Goal: Information Seeking & Learning: Learn about a topic

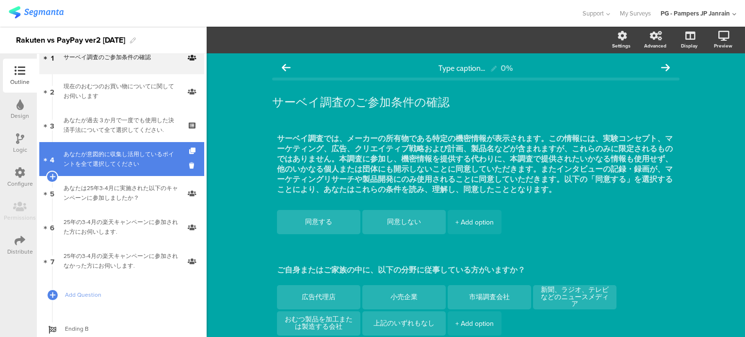
scroll to position [83, 0]
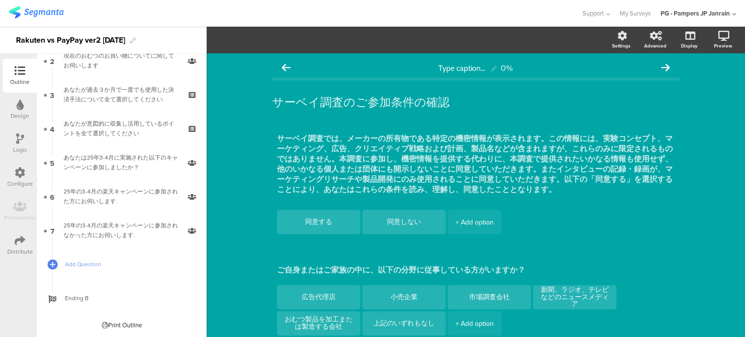
click at [42, 13] on img at bounding box center [36, 12] width 55 height 12
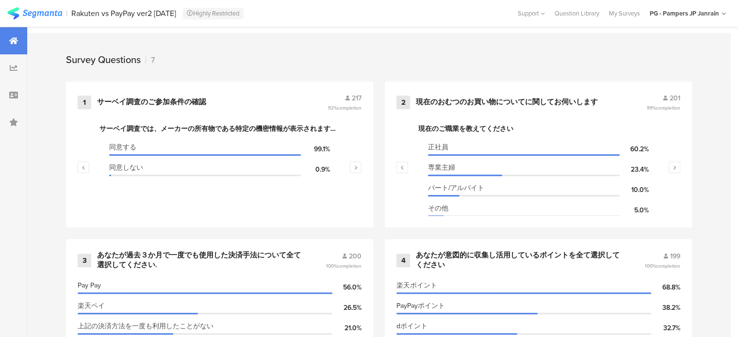
scroll to position [383, 0]
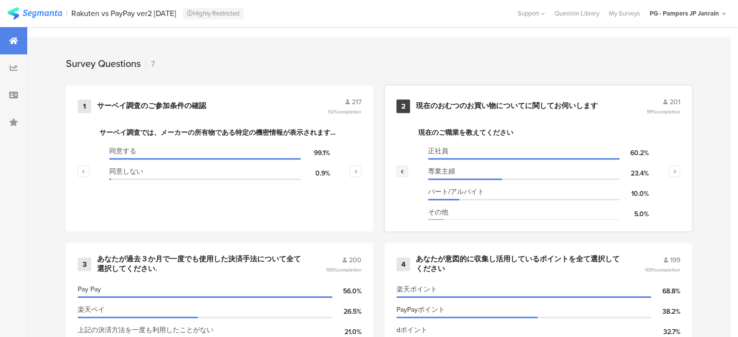
click at [402, 172] on button "button" at bounding box center [402, 171] width 12 height 12
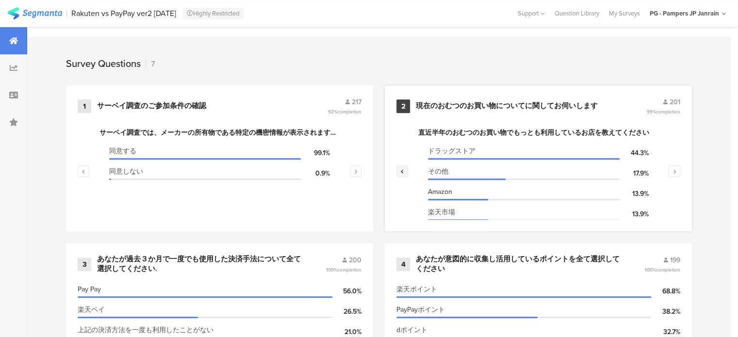
click at [402, 172] on button "button" at bounding box center [402, 171] width 12 height 12
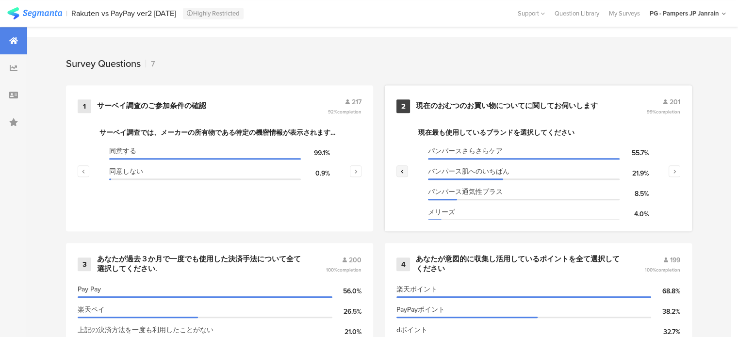
click at [402, 172] on button "button" at bounding box center [402, 171] width 12 height 12
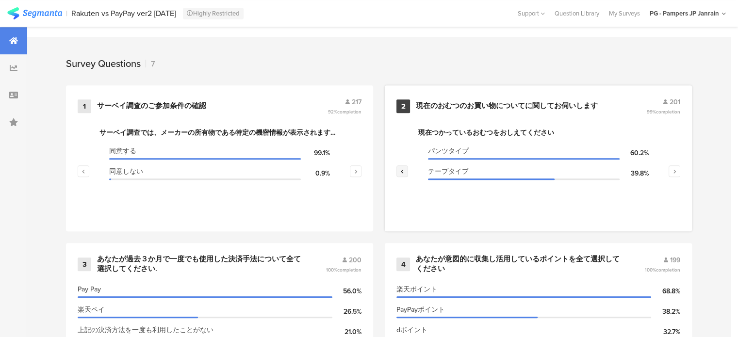
click at [402, 172] on button "button" at bounding box center [402, 171] width 12 height 12
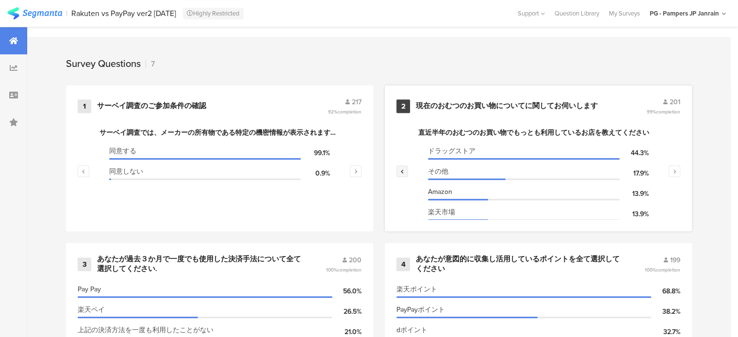
click at [402, 172] on button "button" at bounding box center [402, 171] width 12 height 12
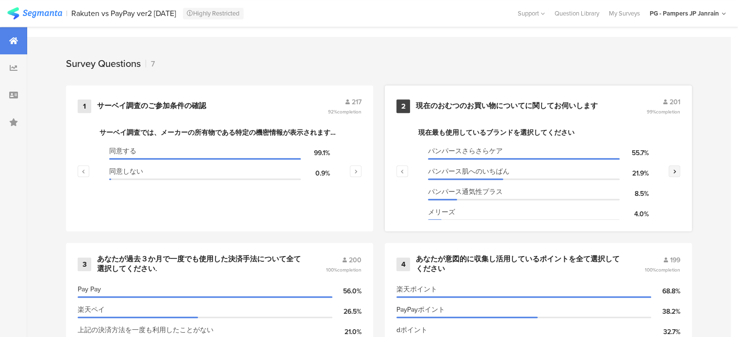
click at [677, 173] on button "button" at bounding box center [675, 171] width 12 height 12
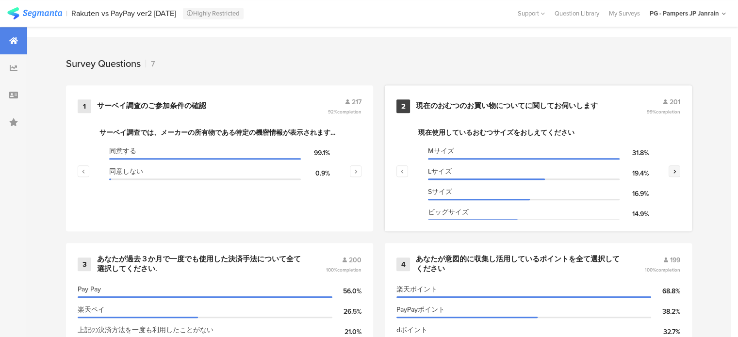
click at [676, 169] on icon "button" at bounding box center [674, 171] width 3 height 6
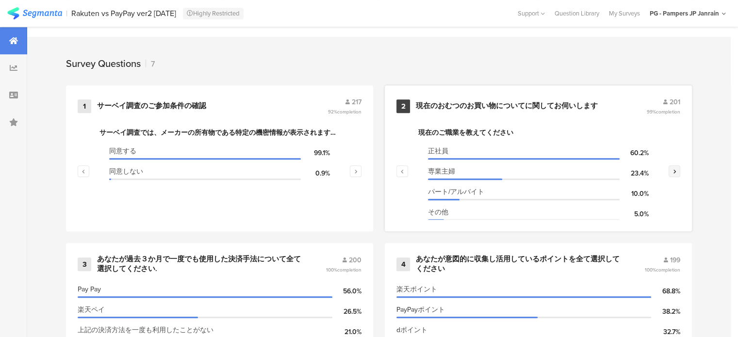
click at [676, 169] on icon "button" at bounding box center [674, 171] width 3 height 6
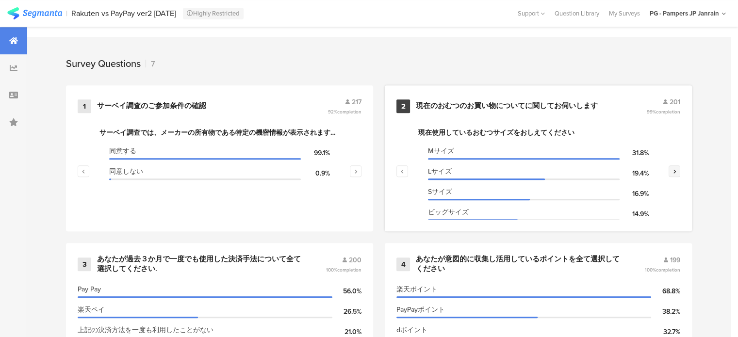
click at [676, 169] on icon "button" at bounding box center [674, 171] width 3 height 6
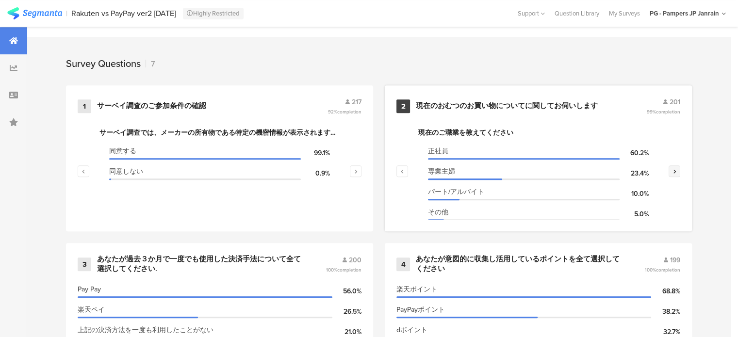
click at [676, 169] on icon "button" at bounding box center [674, 171] width 3 height 6
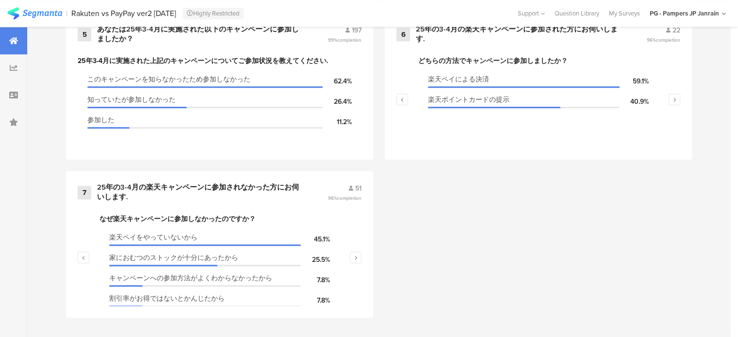
scroll to position [722, 0]
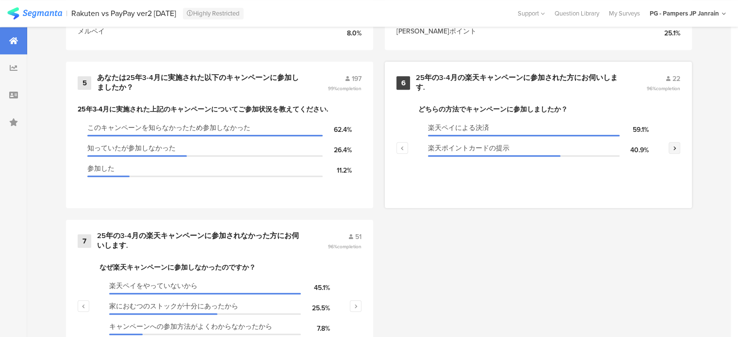
click at [679, 142] on button "button" at bounding box center [675, 148] width 12 height 12
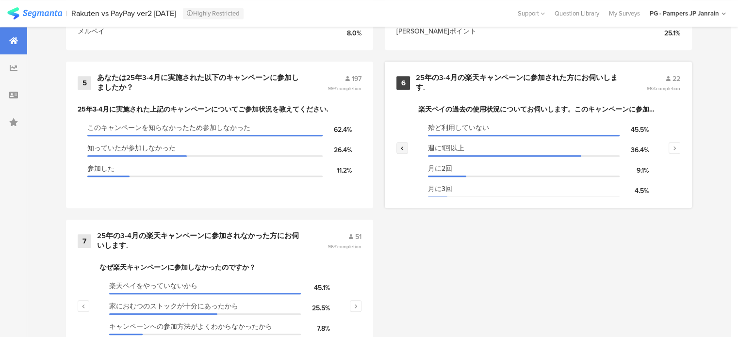
click at [404, 145] on icon "button" at bounding box center [402, 148] width 3 height 6
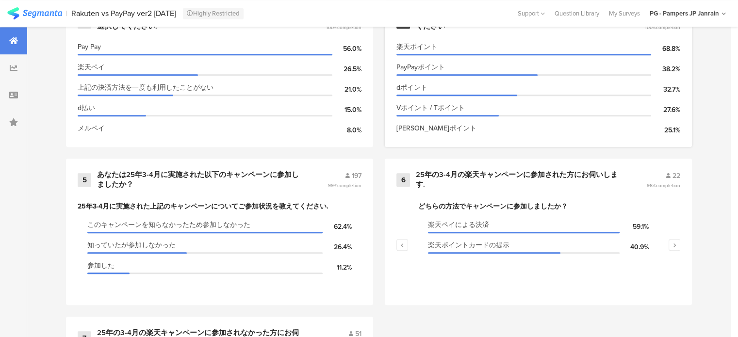
scroll to position [674, 0]
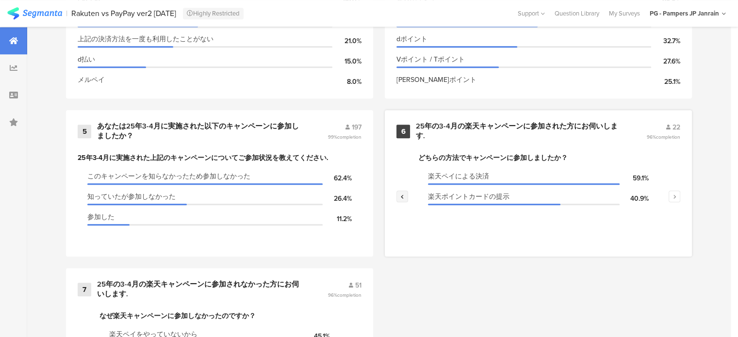
click at [404, 194] on icon "button" at bounding box center [402, 197] width 3 height 6
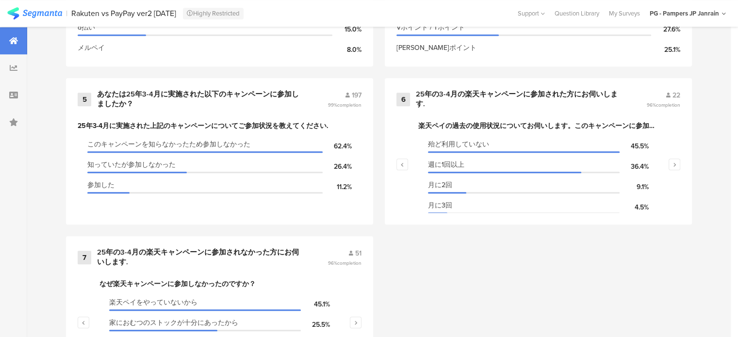
scroll to position [722, 0]
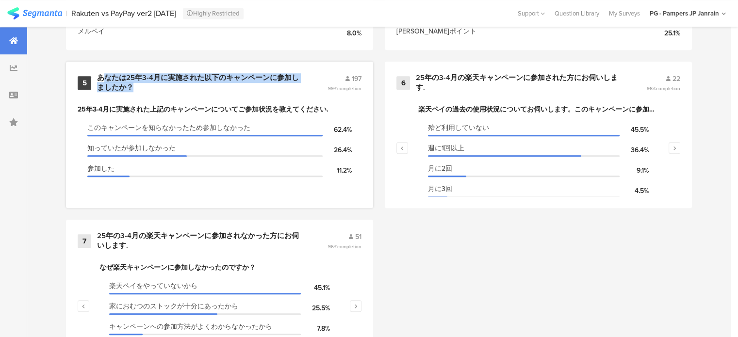
drag, startPoint x: 159, startPoint y: 87, endPoint x: 104, endPoint y: 76, distance: 55.4
click at [104, 76] on div "あなたは25年3-4月に実施された以下のキャンペーンに参加しましたか？" at bounding box center [200, 82] width 207 height 19
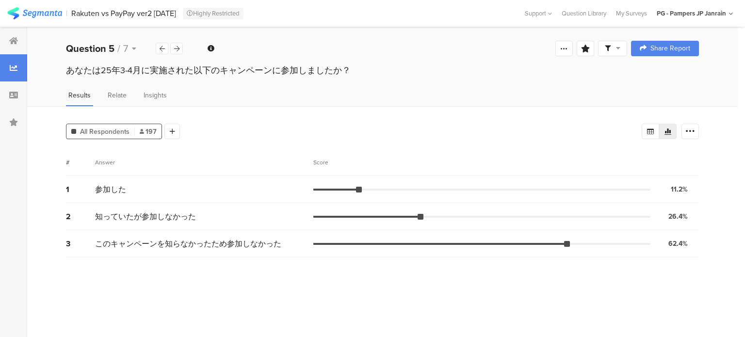
click at [183, 47] on div "Question 5 / 7" at bounding box center [124, 48] width 117 height 15
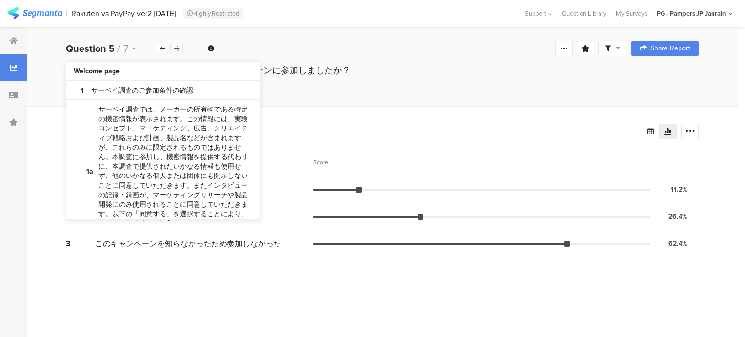
click at [174, 46] on icon at bounding box center [176, 49] width 5 height 6
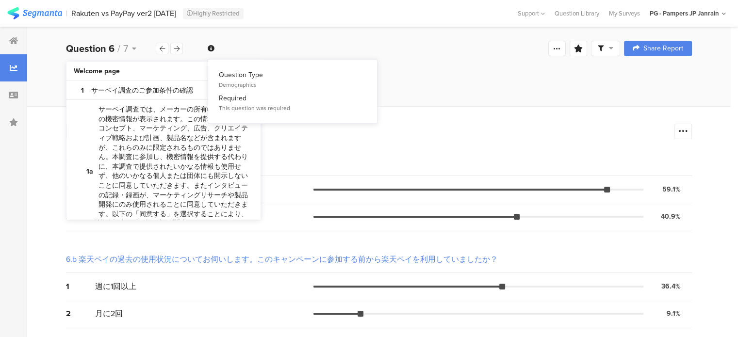
click at [427, 83] on div "25年の3-4月の楽天キャンペーンに参加された方にお伺いします." at bounding box center [379, 79] width 704 height 31
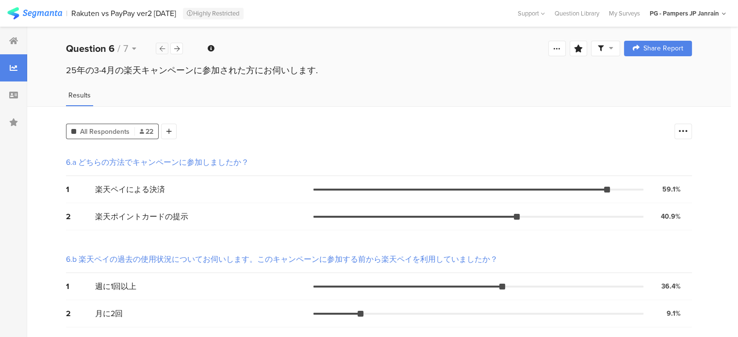
click at [158, 50] on div at bounding box center [162, 49] width 13 height 12
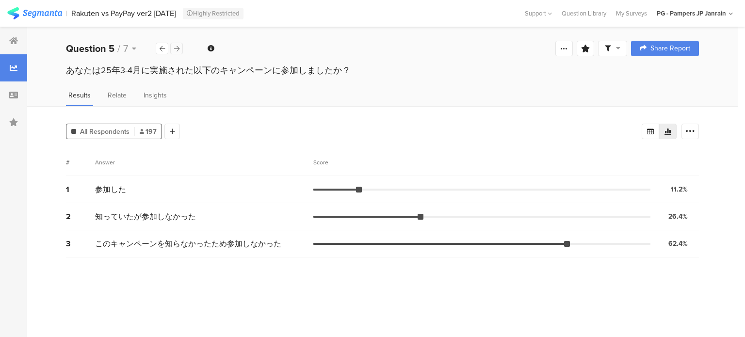
click at [176, 48] on icon at bounding box center [176, 49] width 5 height 6
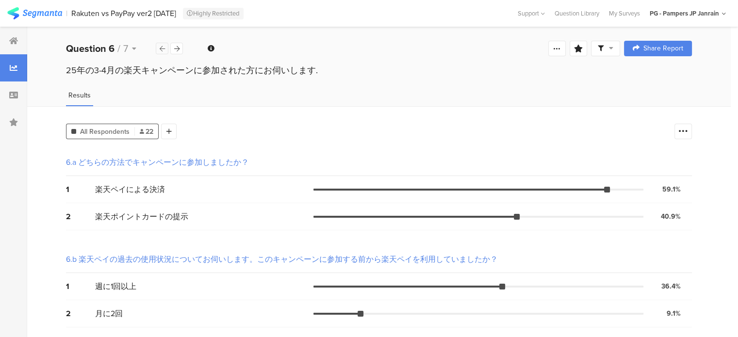
click at [156, 51] on div at bounding box center [162, 49] width 13 height 12
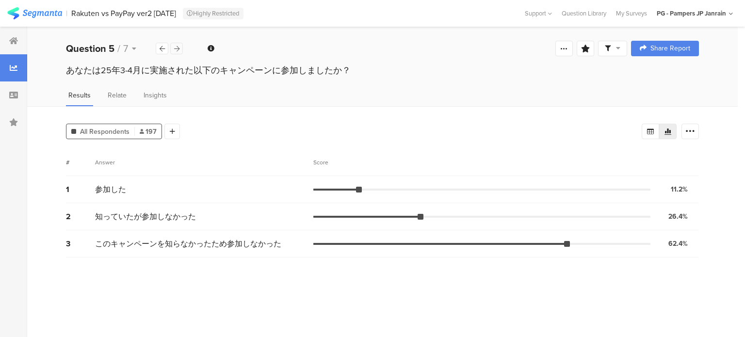
click at [175, 46] on icon at bounding box center [176, 49] width 5 height 6
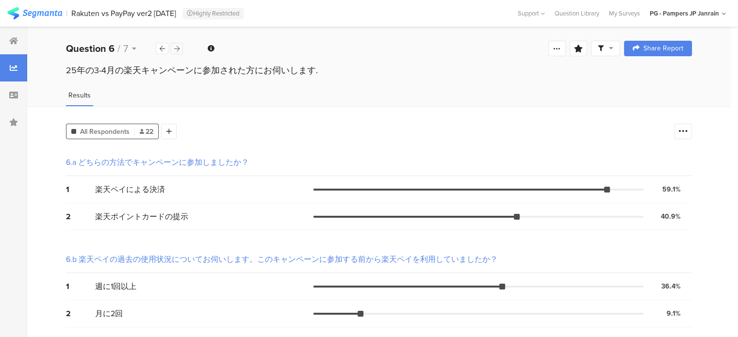
click at [179, 49] on icon at bounding box center [176, 49] width 5 height 6
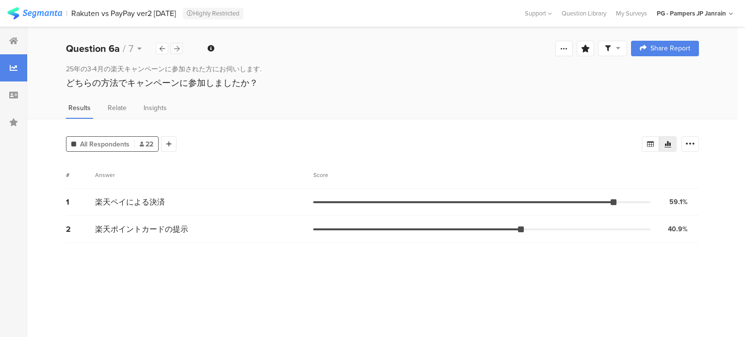
click at [175, 46] on icon at bounding box center [176, 49] width 5 height 6
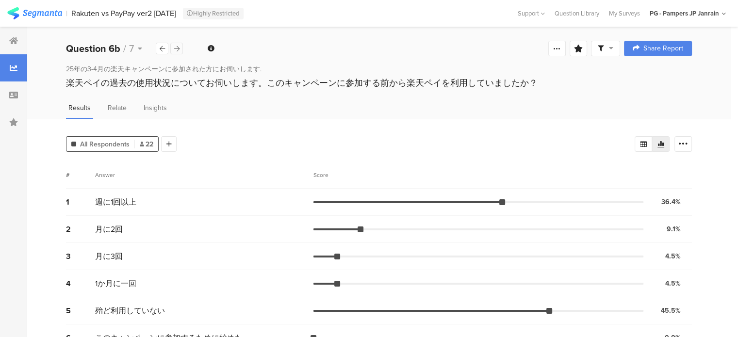
click at [175, 50] on icon at bounding box center [176, 49] width 5 height 6
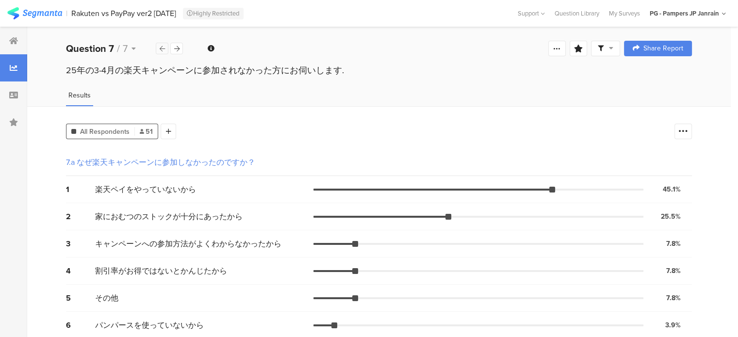
click at [163, 48] on icon at bounding box center [162, 49] width 5 height 6
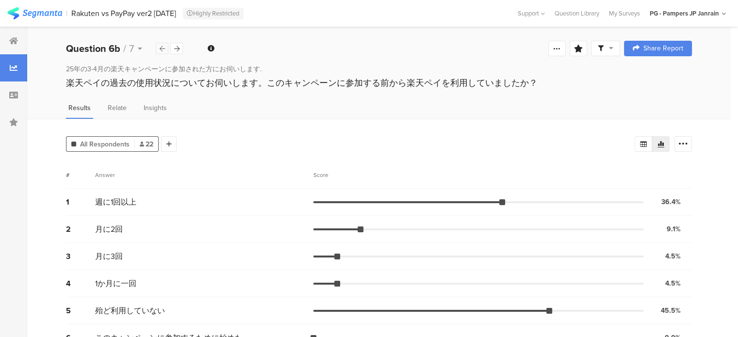
click at [163, 48] on icon at bounding box center [162, 49] width 5 height 6
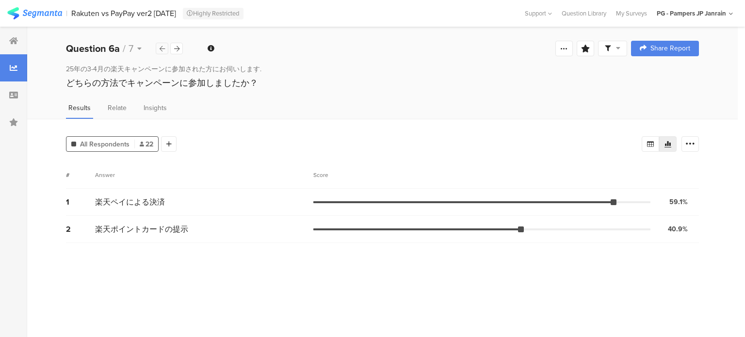
click at [163, 48] on icon at bounding box center [162, 49] width 5 height 6
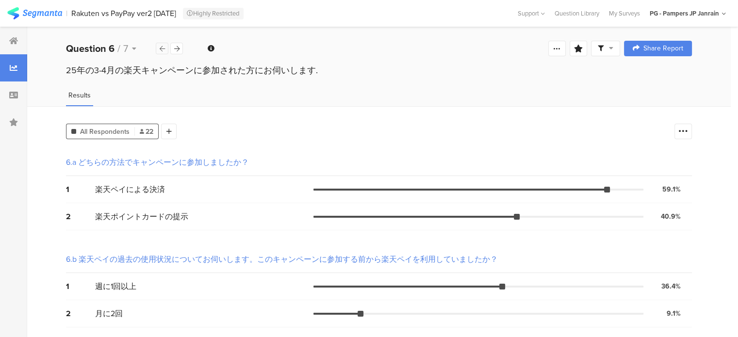
click at [163, 48] on icon at bounding box center [162, 49] width 5 height 6
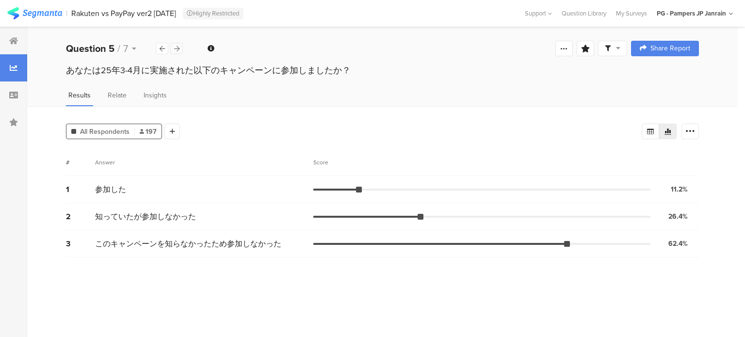
click at [176, 49] on icon at bounding box center [176, 49] width 5 height 6
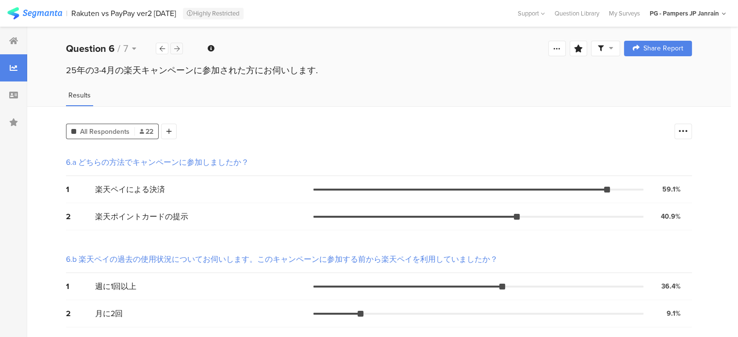
click at [176, 49] on icon at bounding box center [176, 49] width 5 height 6
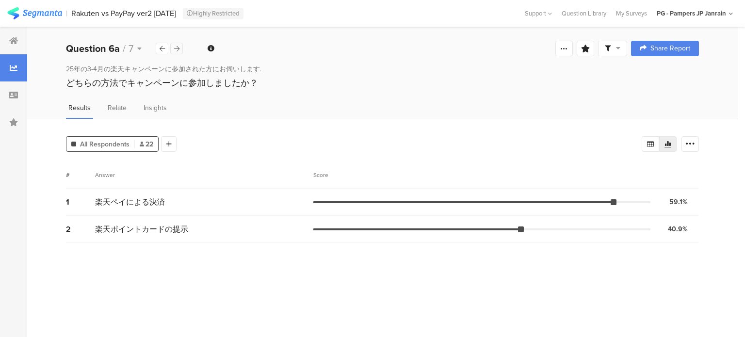
click at [176, 49] on icon at bounding box center [176, 49] width 5 height 6
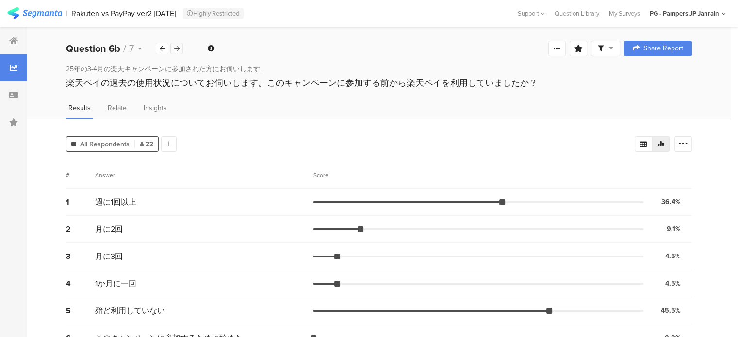
click at [175, 48] on icon at bounding box center [176, 49] width 5 height 6
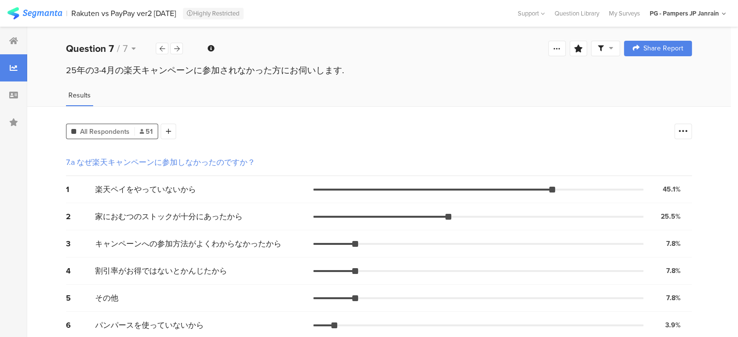
click at [55, 9] on img at bounding box center [34, 13] width 55 height 12
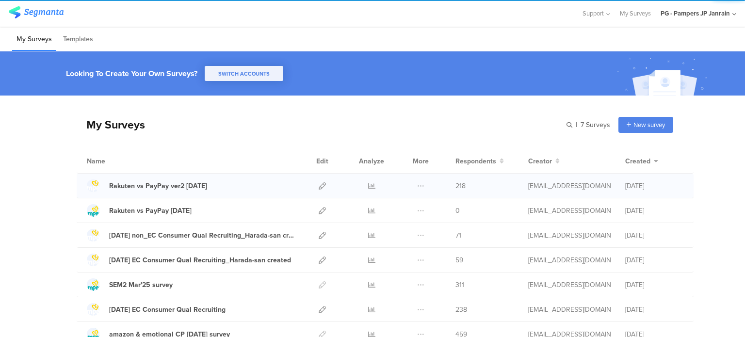
scroll to position [49, 0]
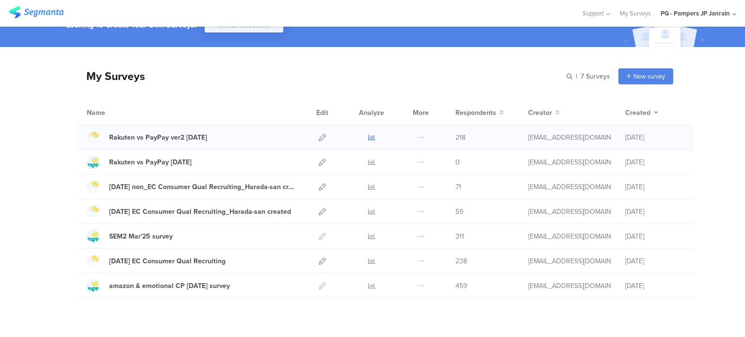
click at [370, 135] on icon at bounding box center [371, 137] width 7 height 7
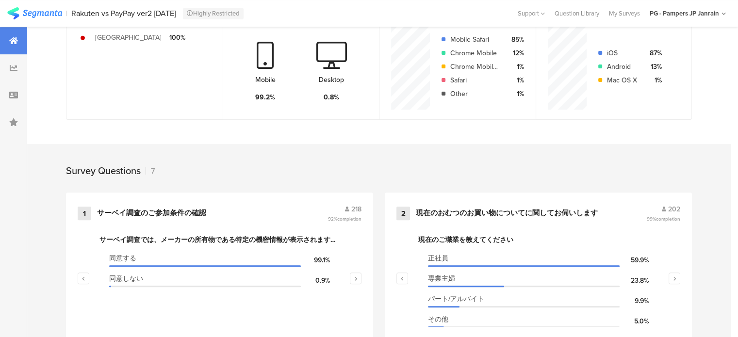
scroll to position [771, 0]
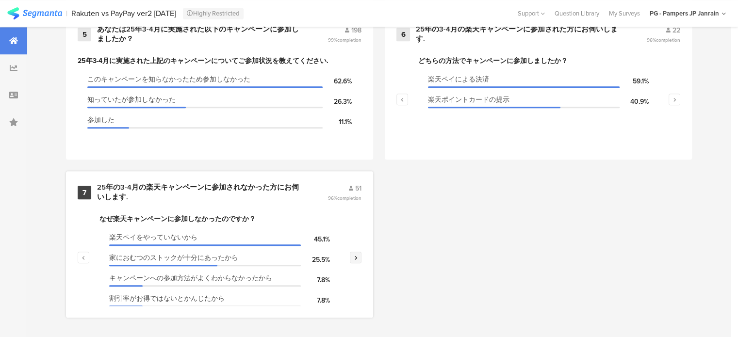
click at [358, 257] on icon "button" at bounding box center [355, 258] width 3 height 6
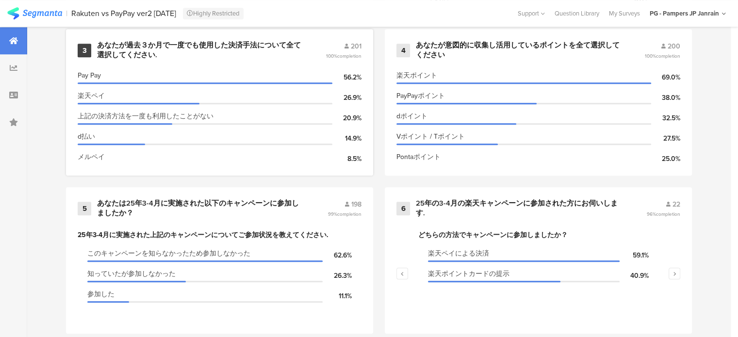
scroll to position [480, 0]
